Goal: Task Accomplishment & Management: Manage account settings

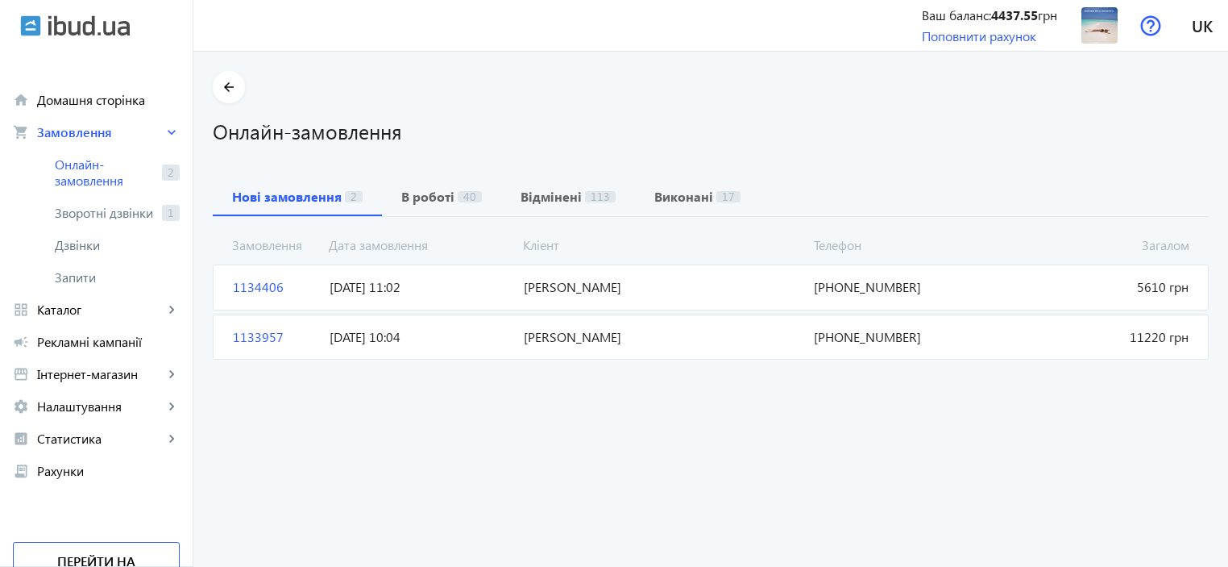
click at [241, 335] on span "1133957" at bounding box center [275, 337] width 97 height 18
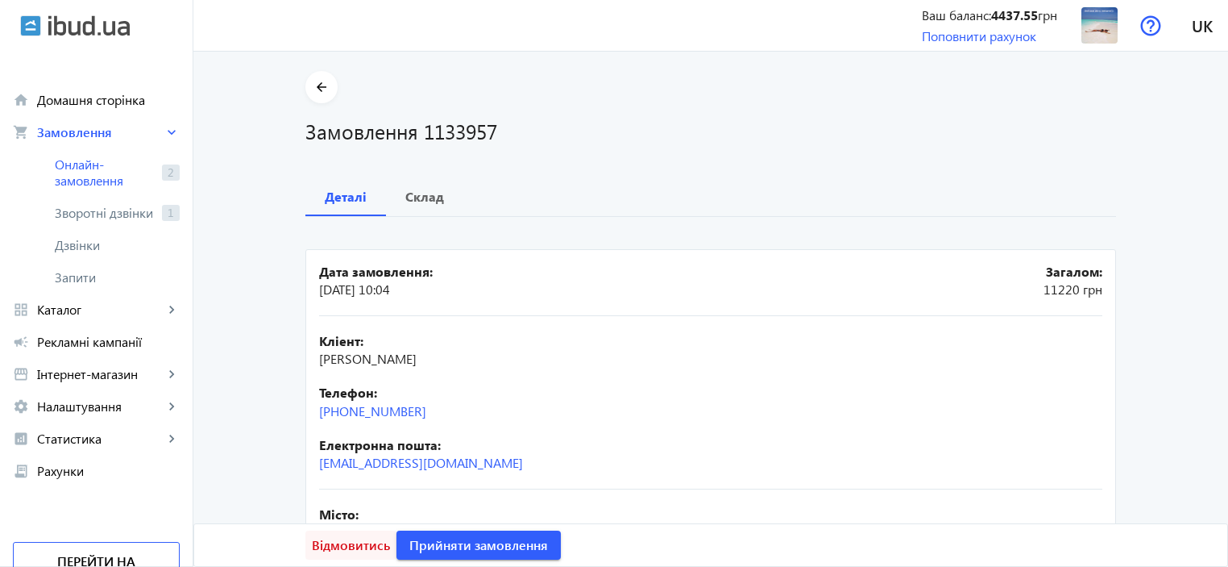
click at [348, 545] on span "Відмовитись" at bounding box center [351, 545] width 78 height 18
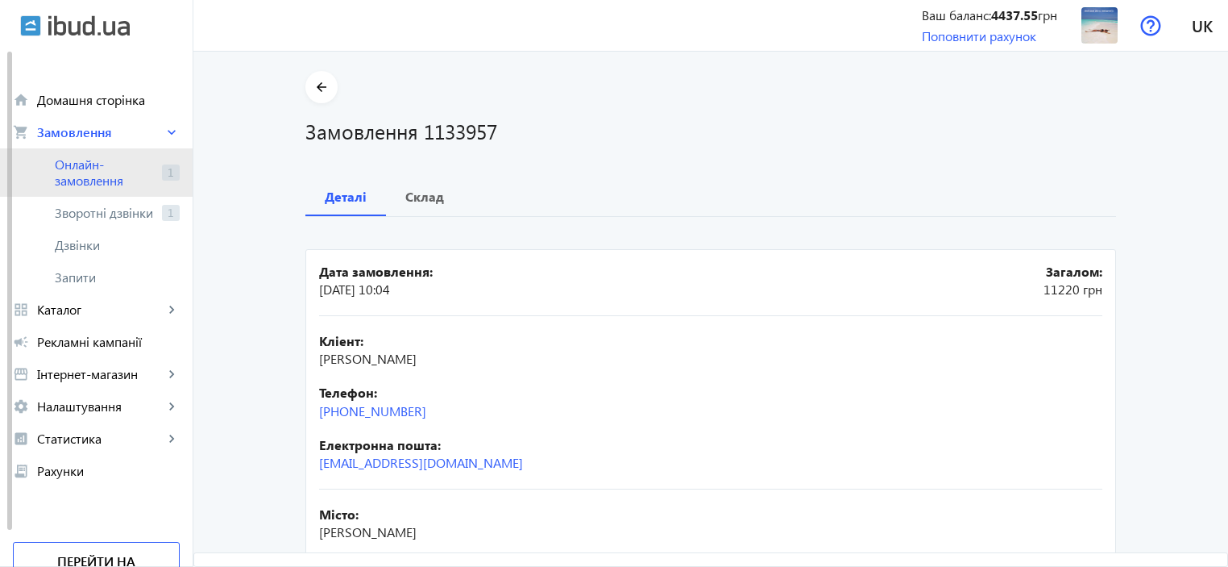
click at [75, 168] on span "Онлайн-замовлення" at bounding box center [105, 172] width 101 height 32
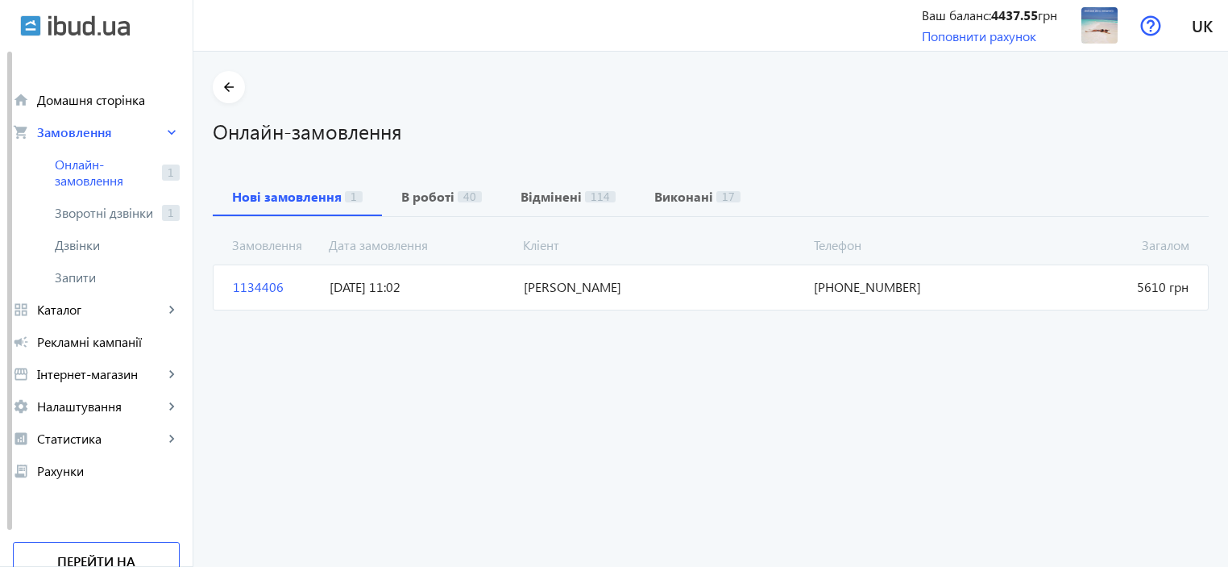
click at [246, 286] on span "1134406" at bounding box center [275, 287] width 97 height 18
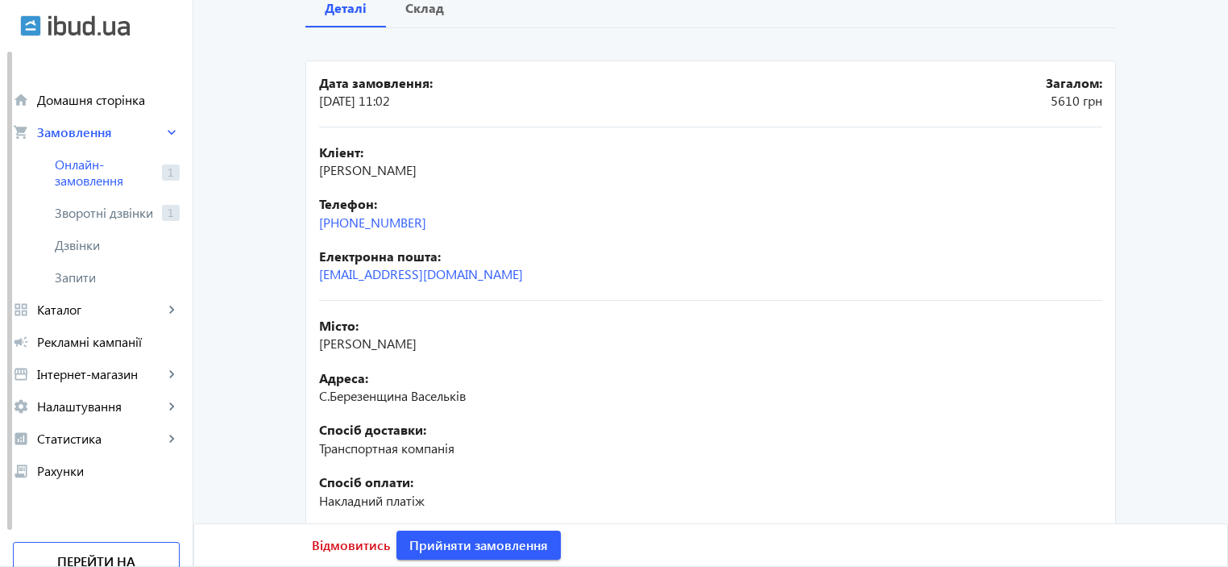
scroll to position [161, 0]
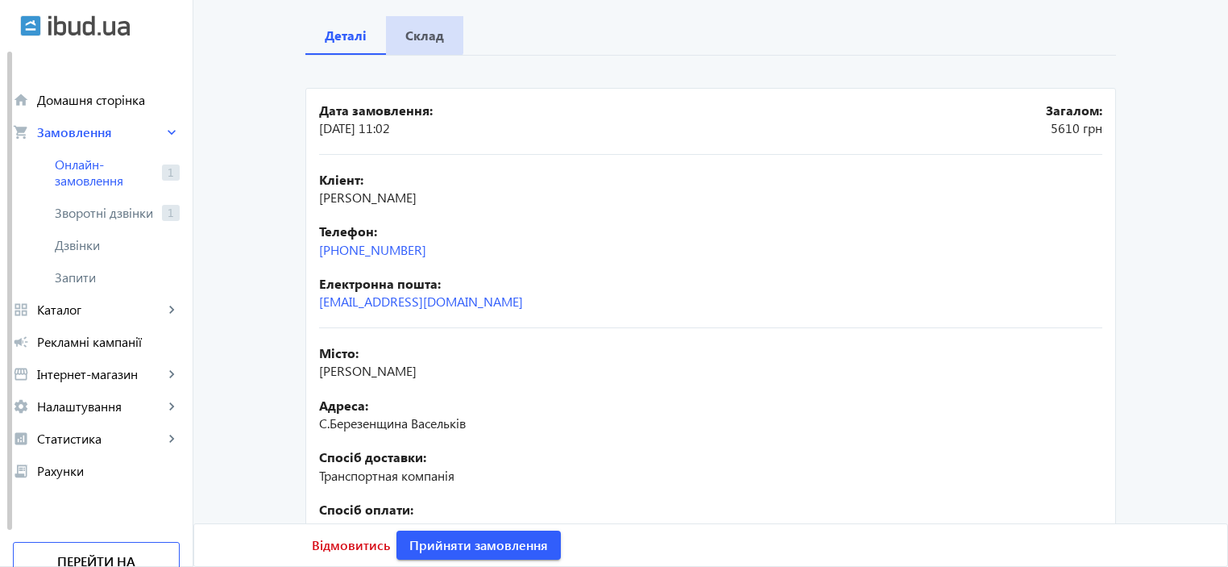
click at [418, 35] on b "Склад" at bounding box center [424, 35] width 39 height 13
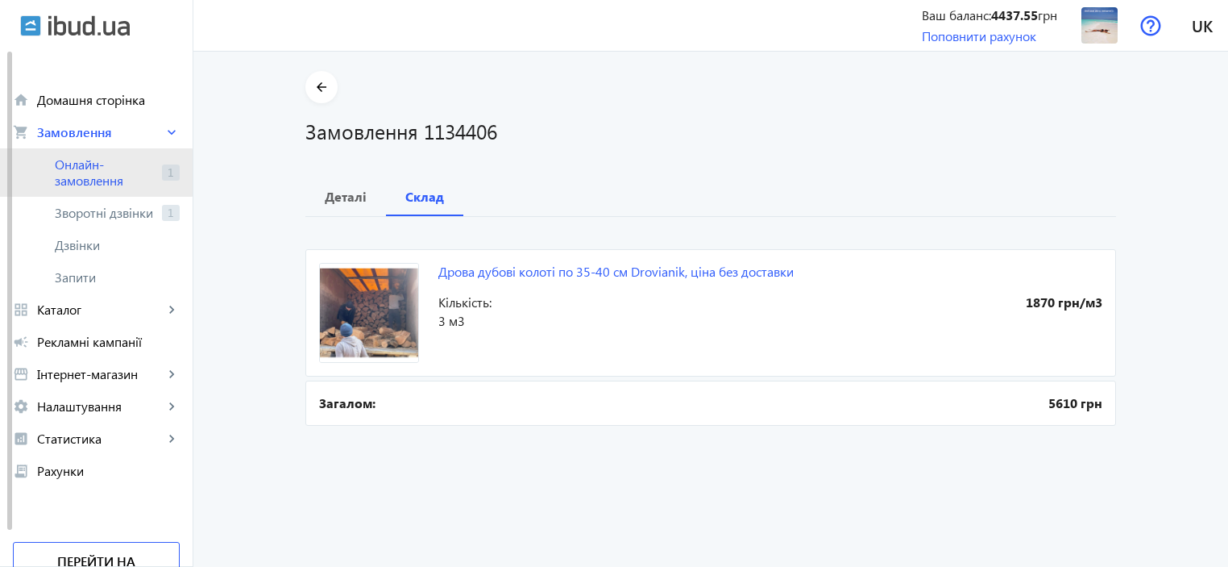
click at [84, 172] on span "Онлайн-замовлення" at bounding box center [105, 172] width 101 height 32
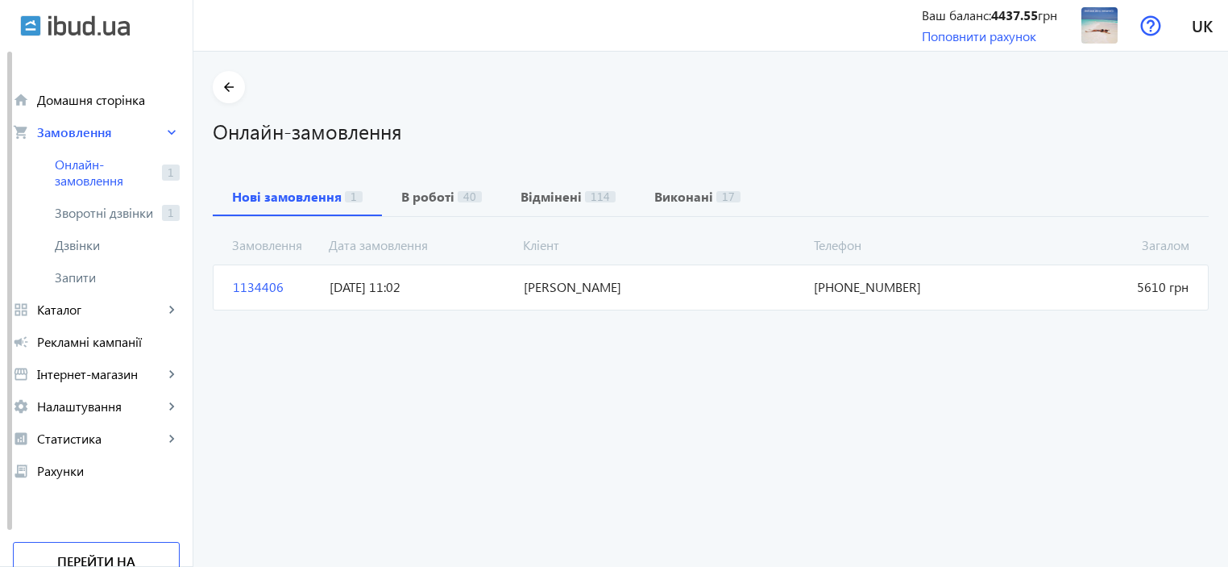
click at [237, 286] on span "1134406" at bounding box center [275, 287] width 97 height 18
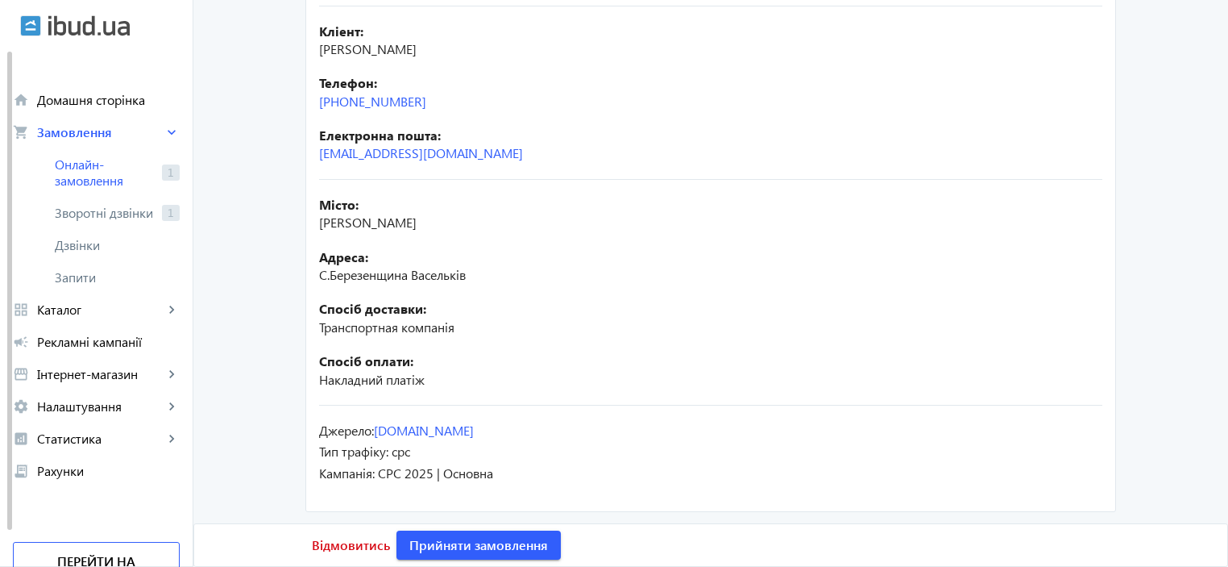
scroll to position [313, 0]
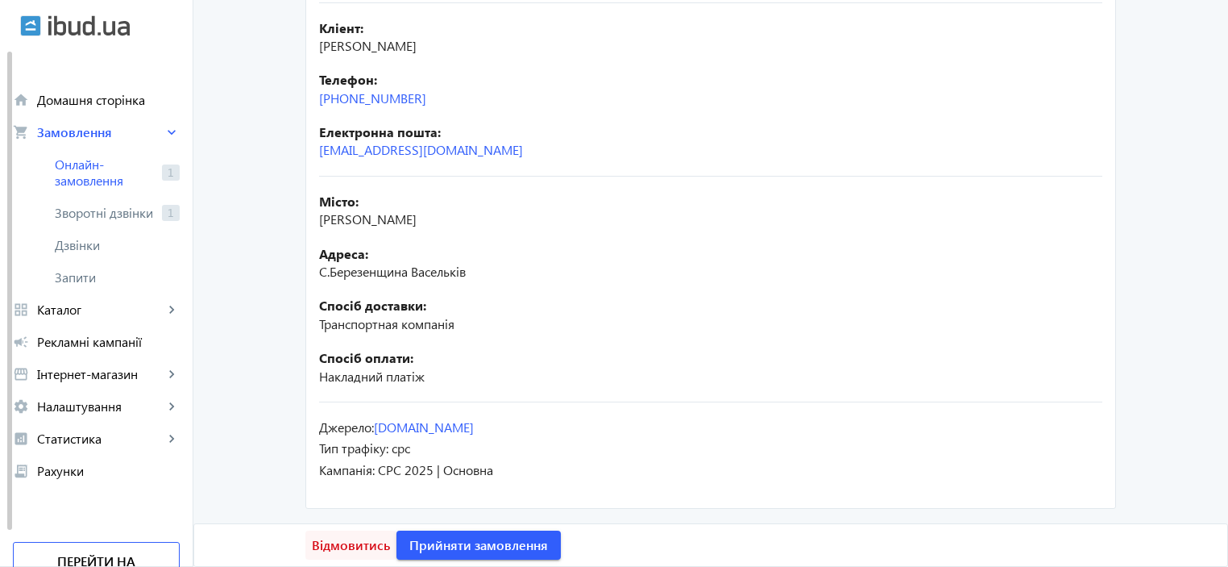
click at [343, 547] on span "Відмовитись" at bounding box center [351, 545] width 78 height 18
